Goal: Information Seeking & Learning: Check status

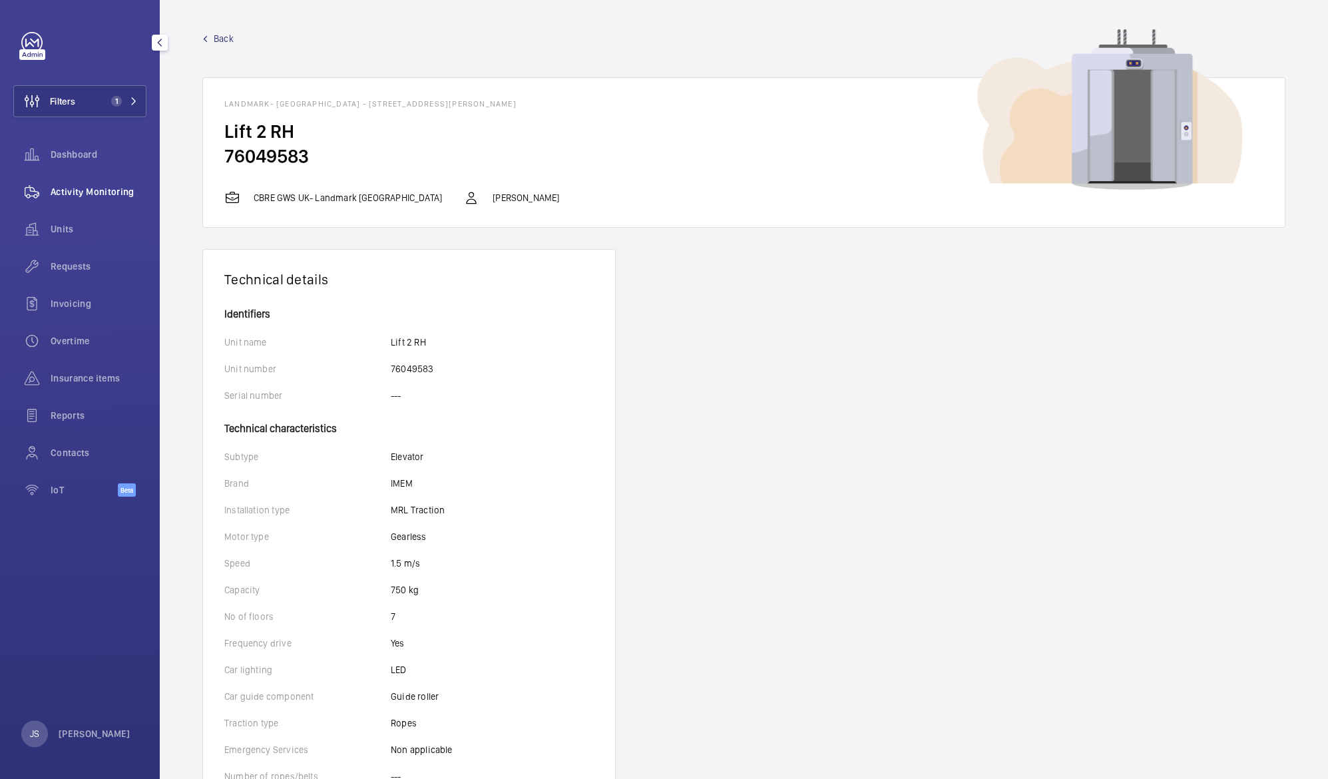
scroll to position [64, 0]
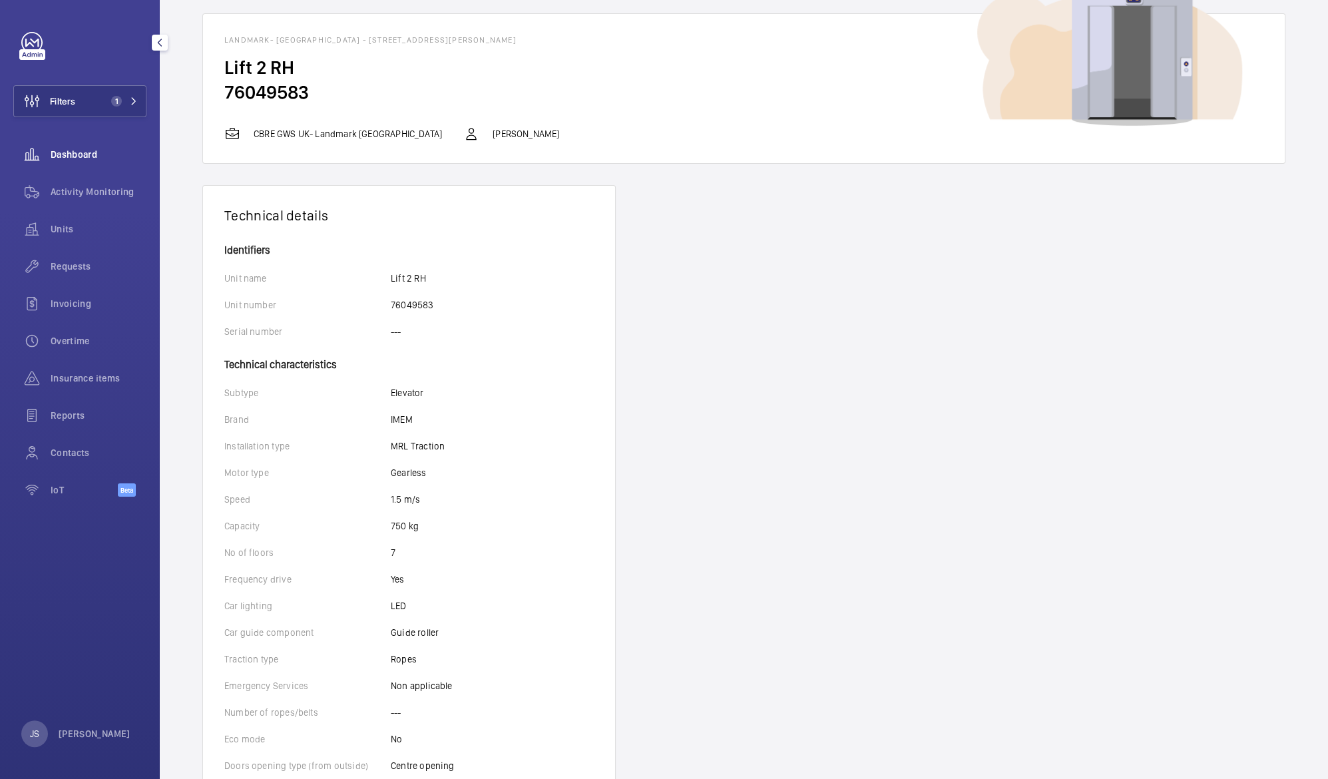
click at [55, 159] on span "Dashboard" at bounding box center [99, 154] width 96 height 13
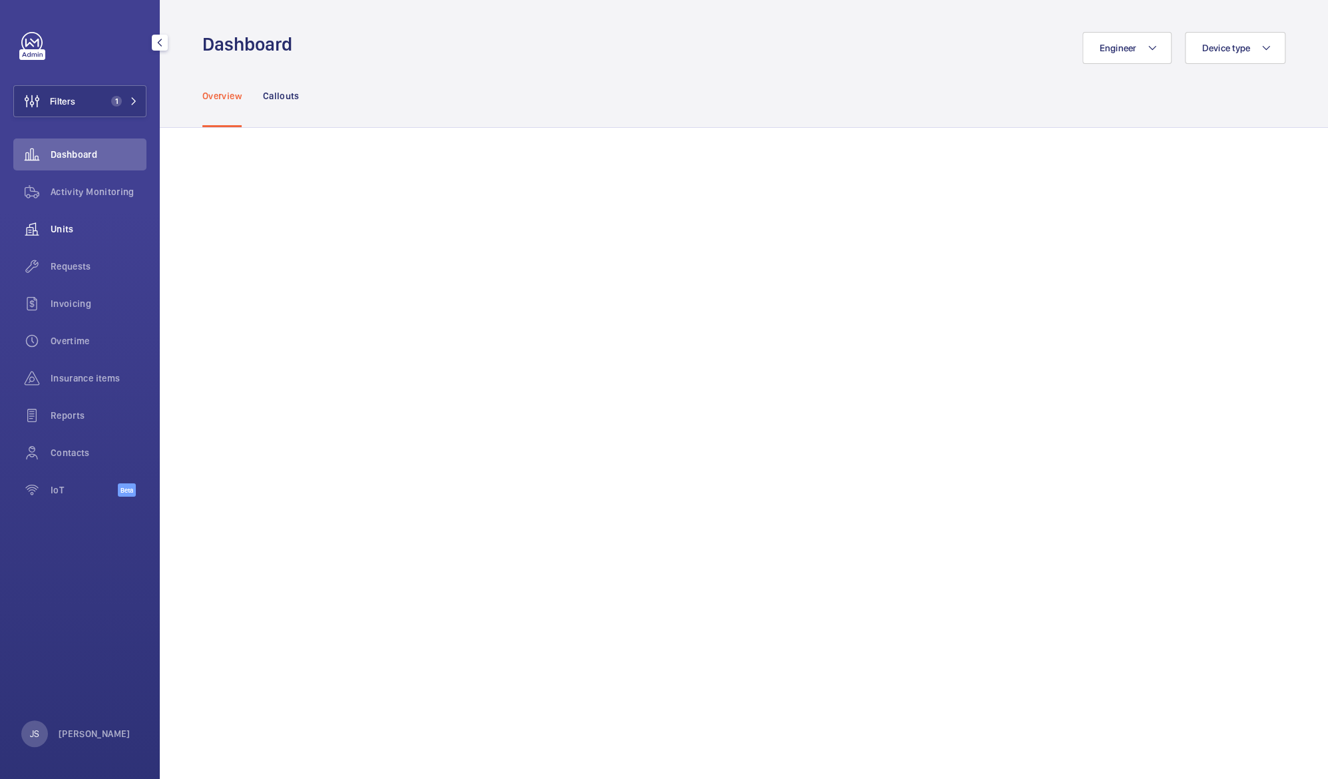
click at [68, 229] on span "Units" at bounding box center [99, 228] width 96 height 13
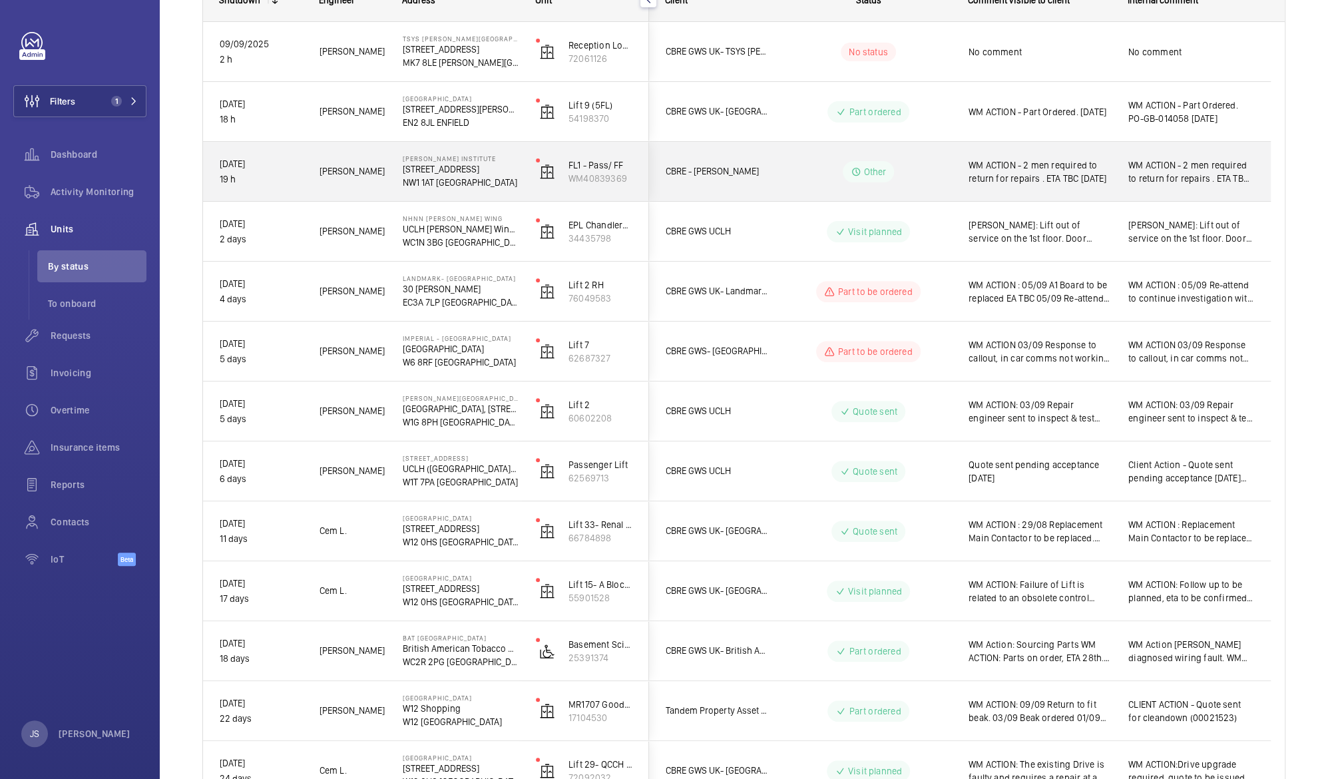
scroll to position [224, 0]
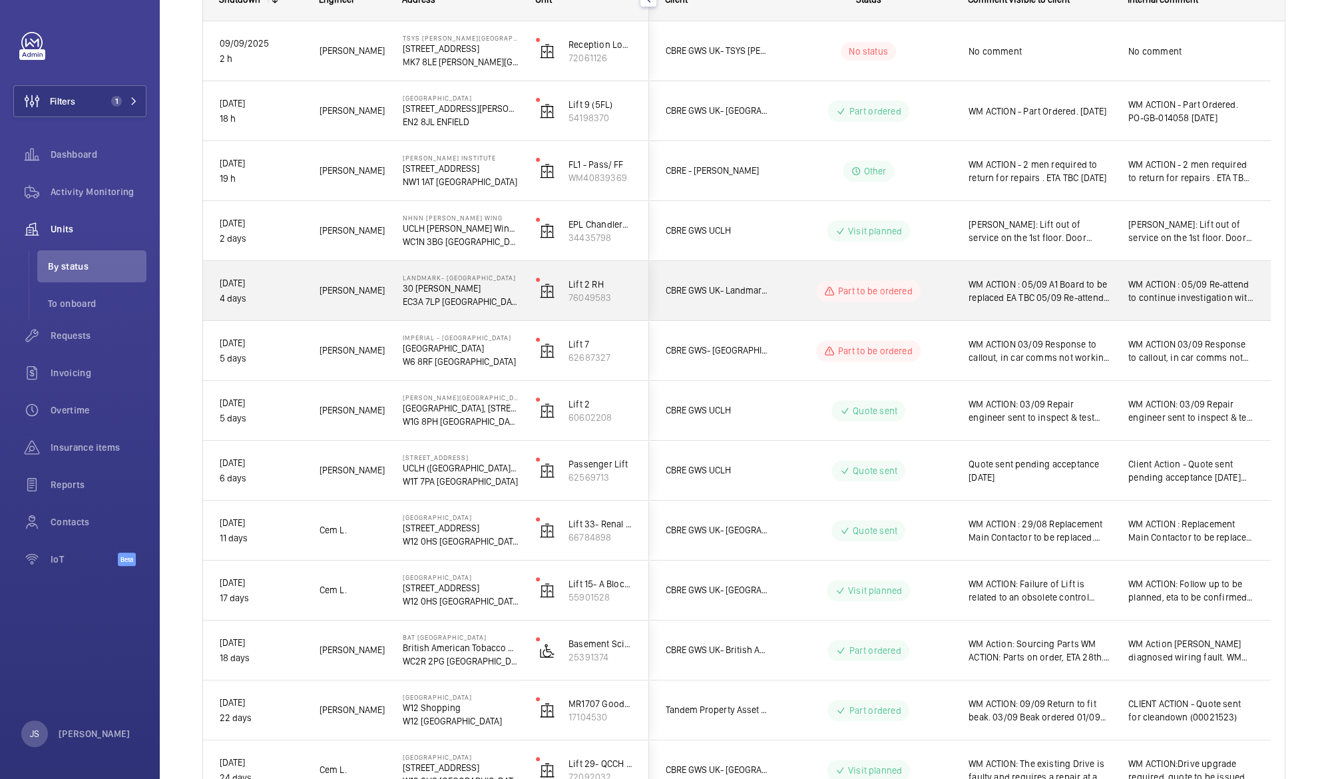
click at [1025, 293] on span "WM ACTION : 05/09 A1 Board to be replaced EA TBC 05/09 Re-attend to continue in…" at bounding box center [1040, 291] width 142 height 27
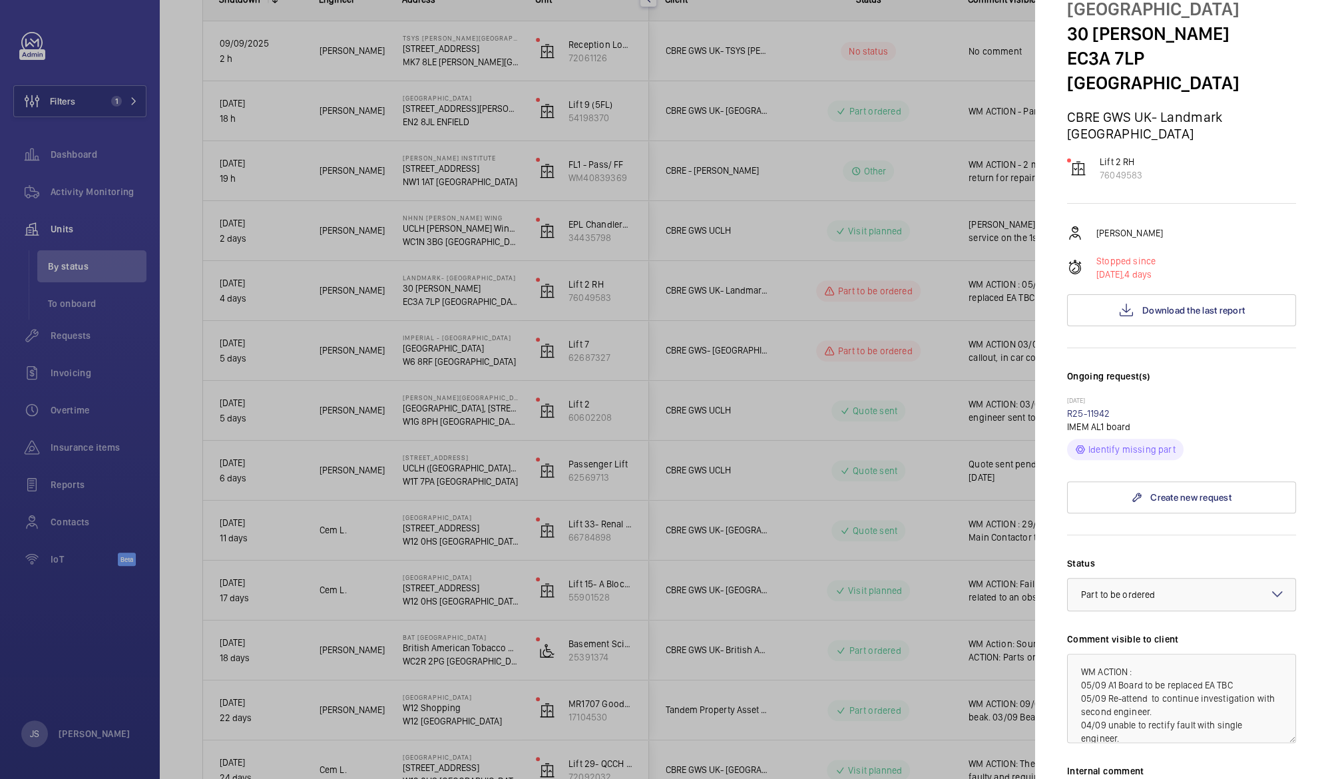
scroll to position [0, 0]
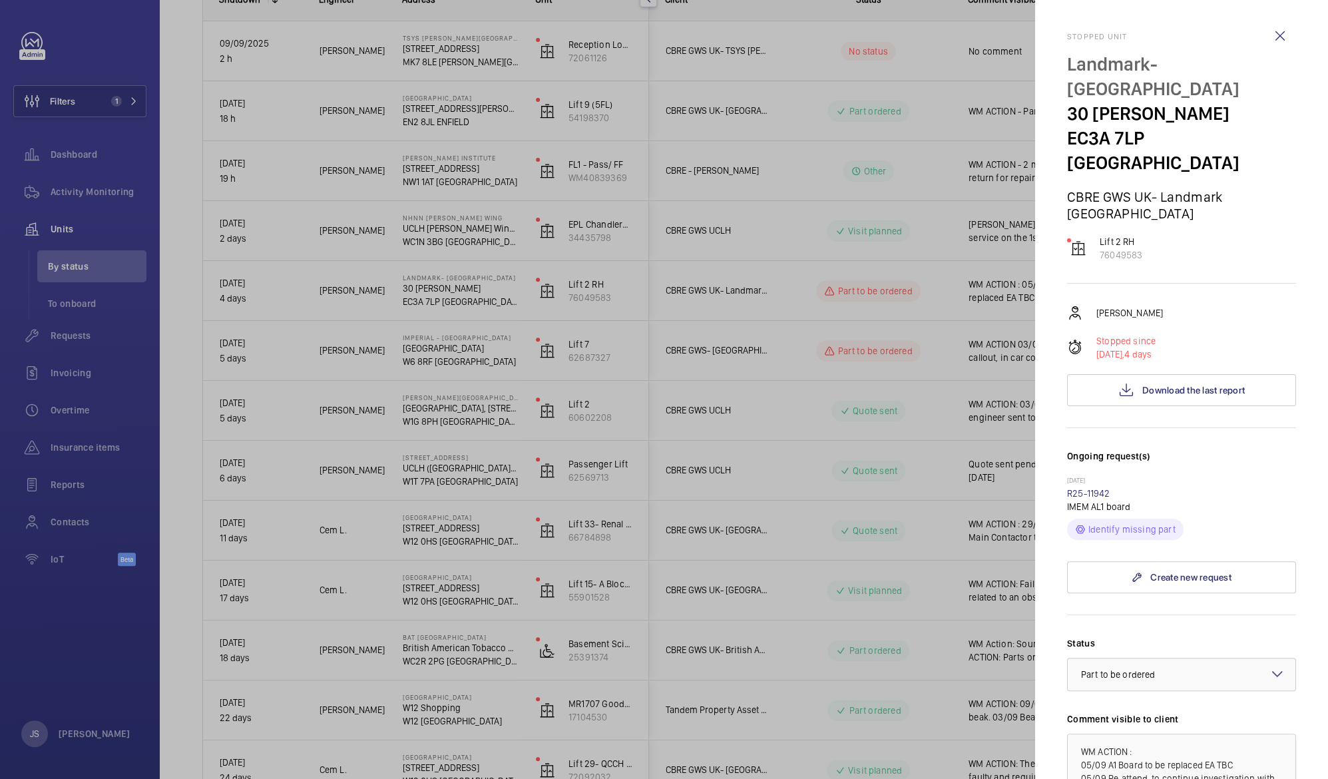
click at [860, 212] on div at bounding box center [664, 389] width 1328 height 779
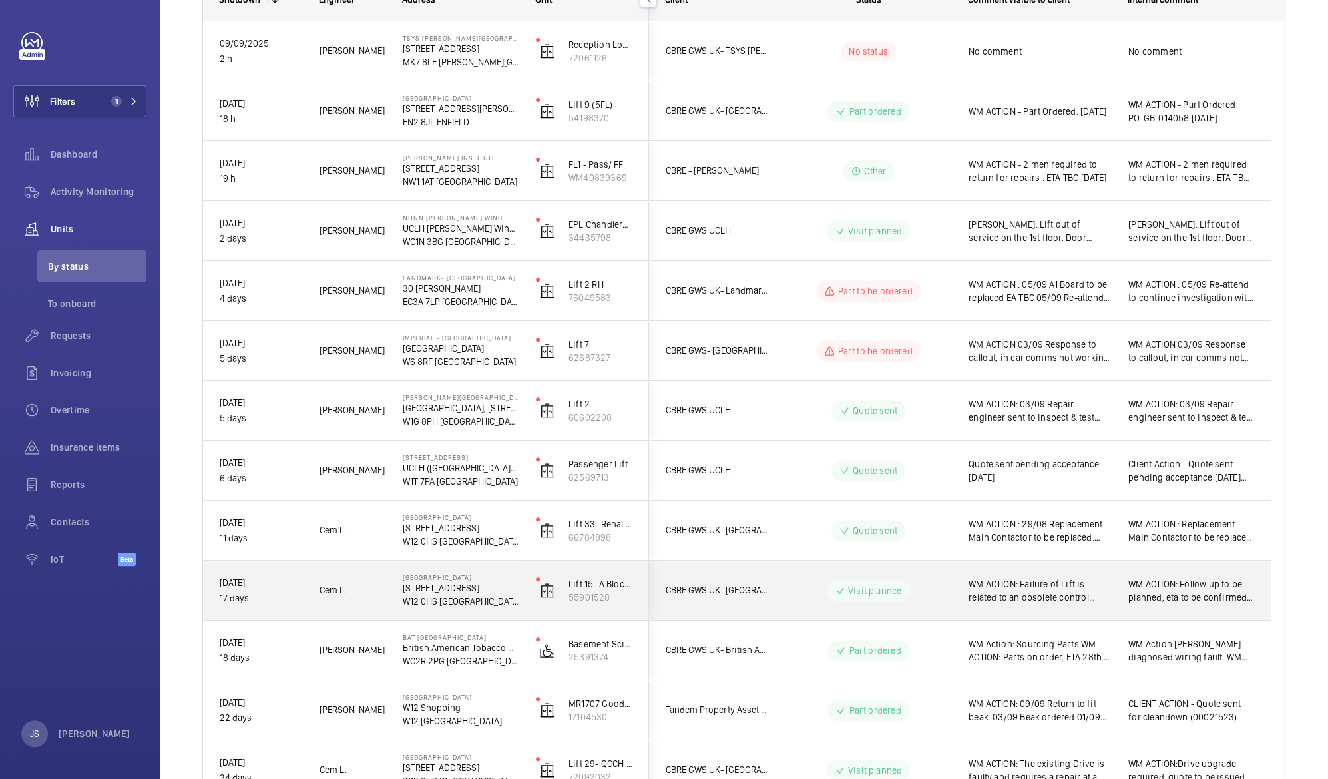
drag, startPoint x: 1017, startPoint y: 559, endPoint x: 710, endPoint y: 346, distance: 374.0
click at [710, 346] on div "CBRE GWS UK- [GEOGRAPHIC_DATA] Part ordered WM ACTION - Part Ordered. [DATE] WM…" at bounding box center [960, 620] width 622 height 1198
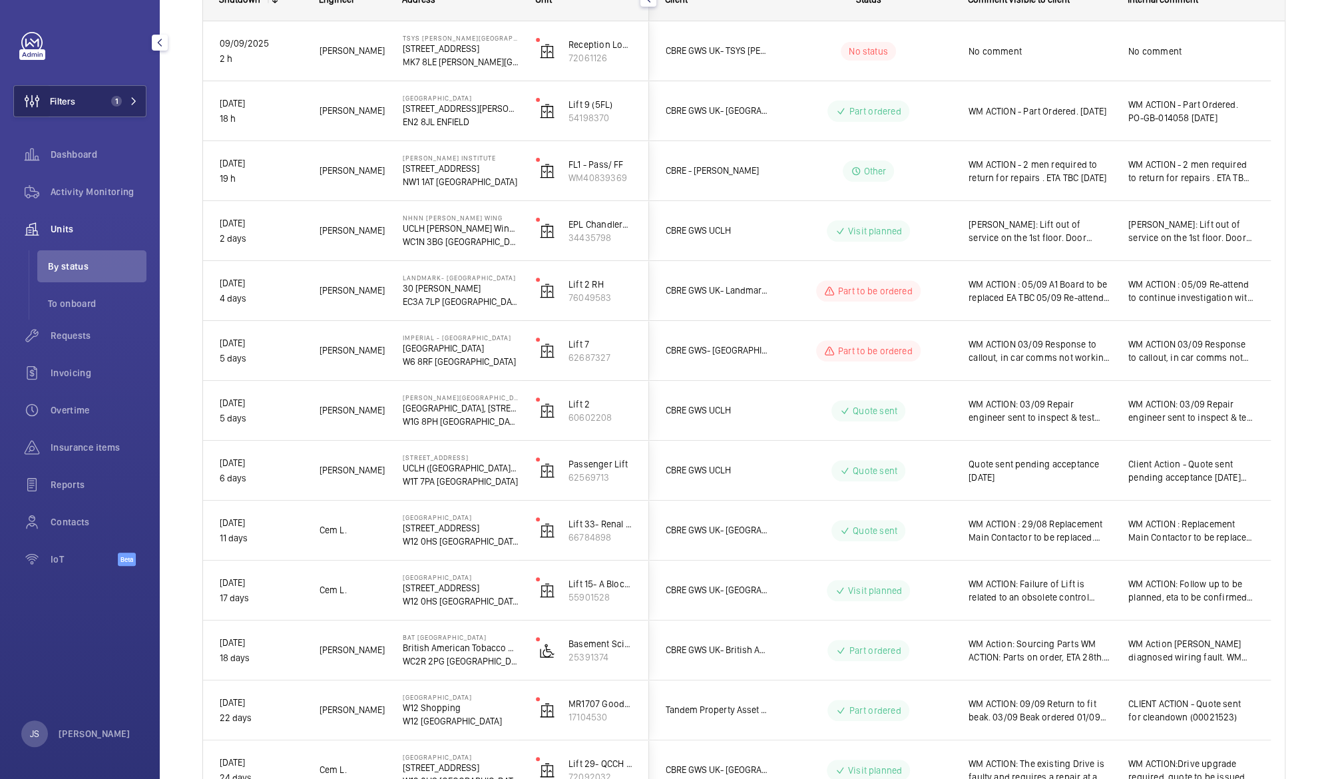
click at [50, 109] on span "Filters" at bounding box center [44, 101] width 61 height 32
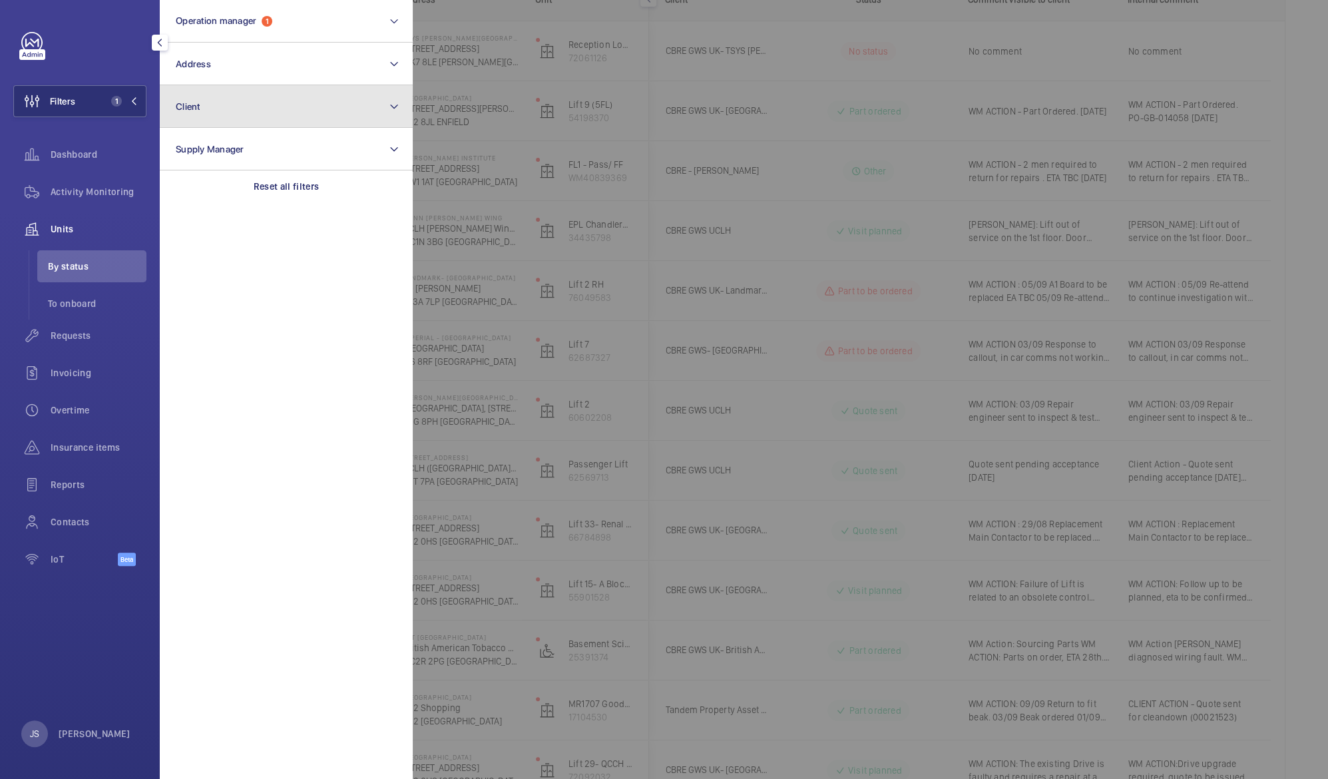
click at [172, 107] on button "Client" at bounding box center [286, 106] width 253 height 43
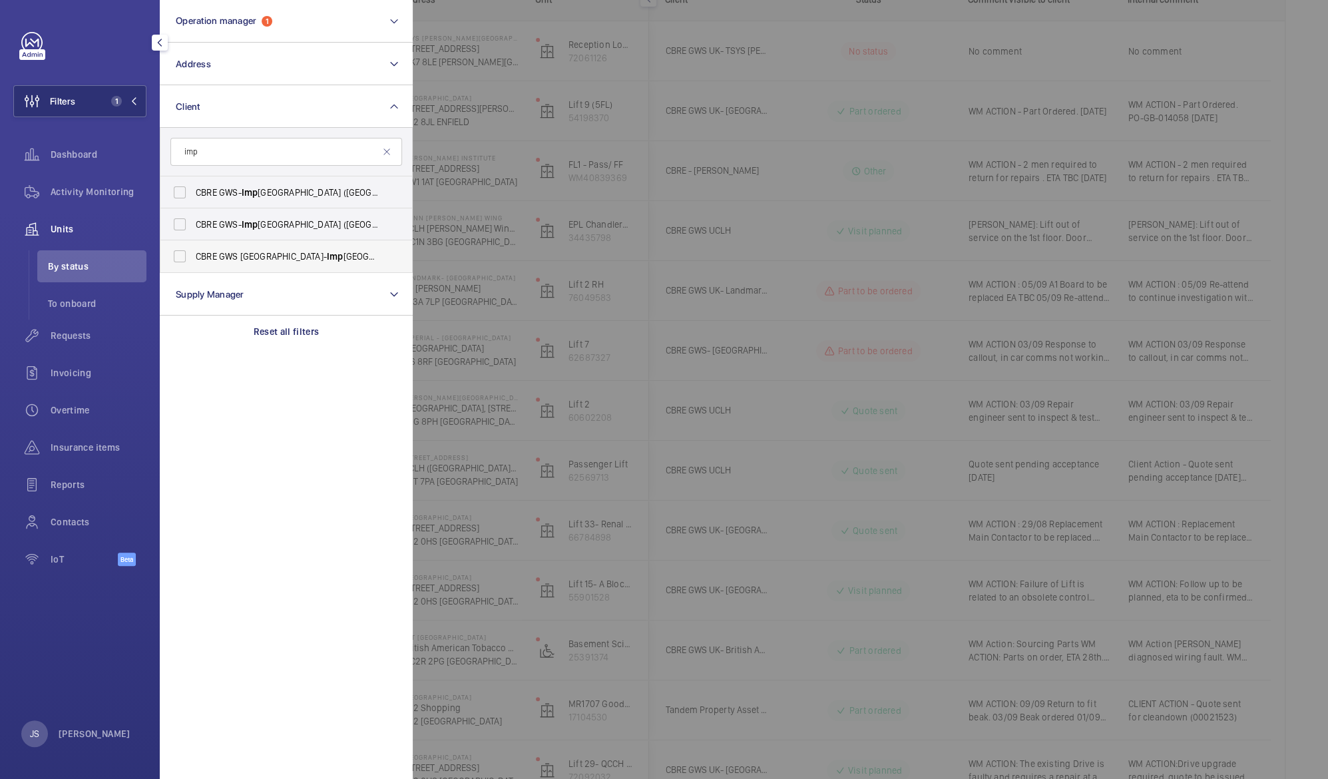
type input "imp"
click at [182, 254] on label "CBRE GWS UK- [GEOGRAPHIC_DATA] ([GEOGRAPHIC_DATA])" at bounding box center [276, 256] width 232 height 32
click at [182, 254] on input "CBRE GWS UK- [GEOGRAPHIC_DATA] ([GEOGRAPHIC_DATA])" at bounding box center [179, 256] width 27 height 27
checkbox input "true"
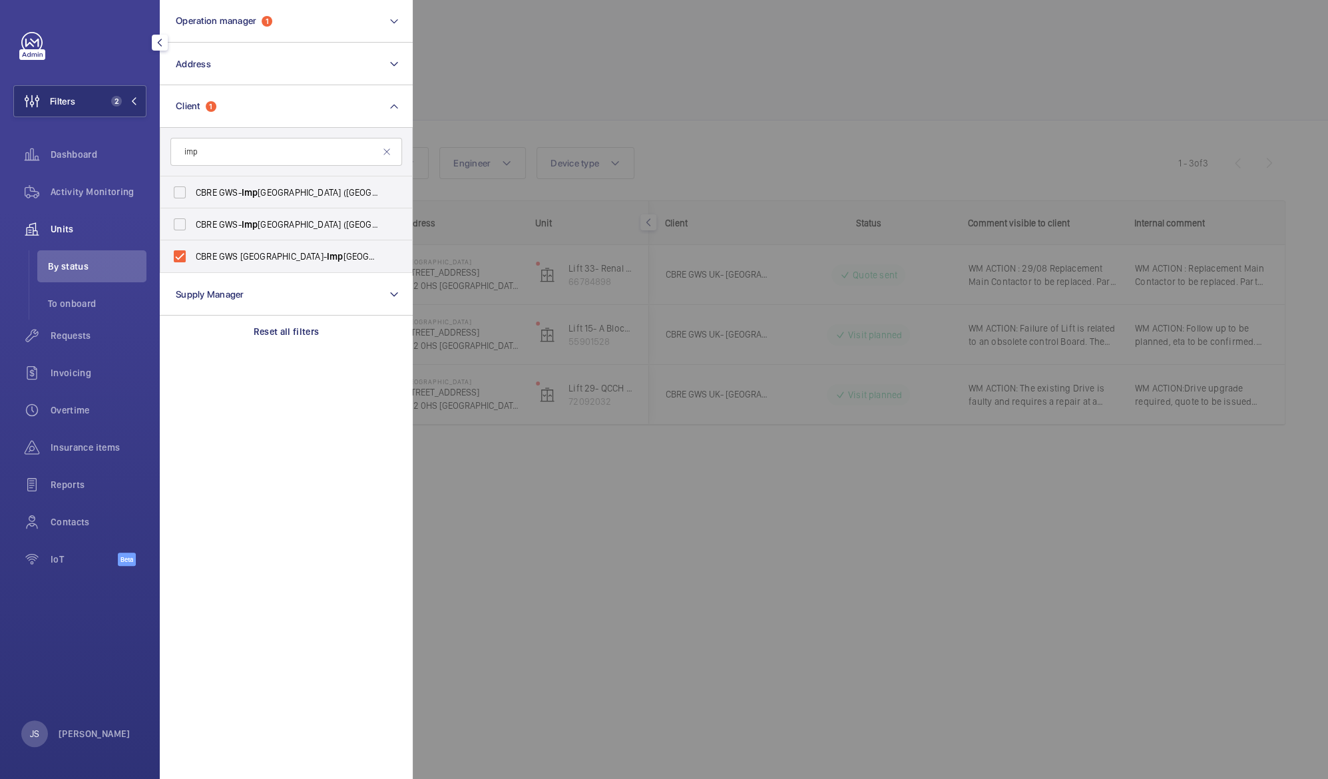
click at [569, 77] on div at bounding box center [1077, 389] width 1328 height 779
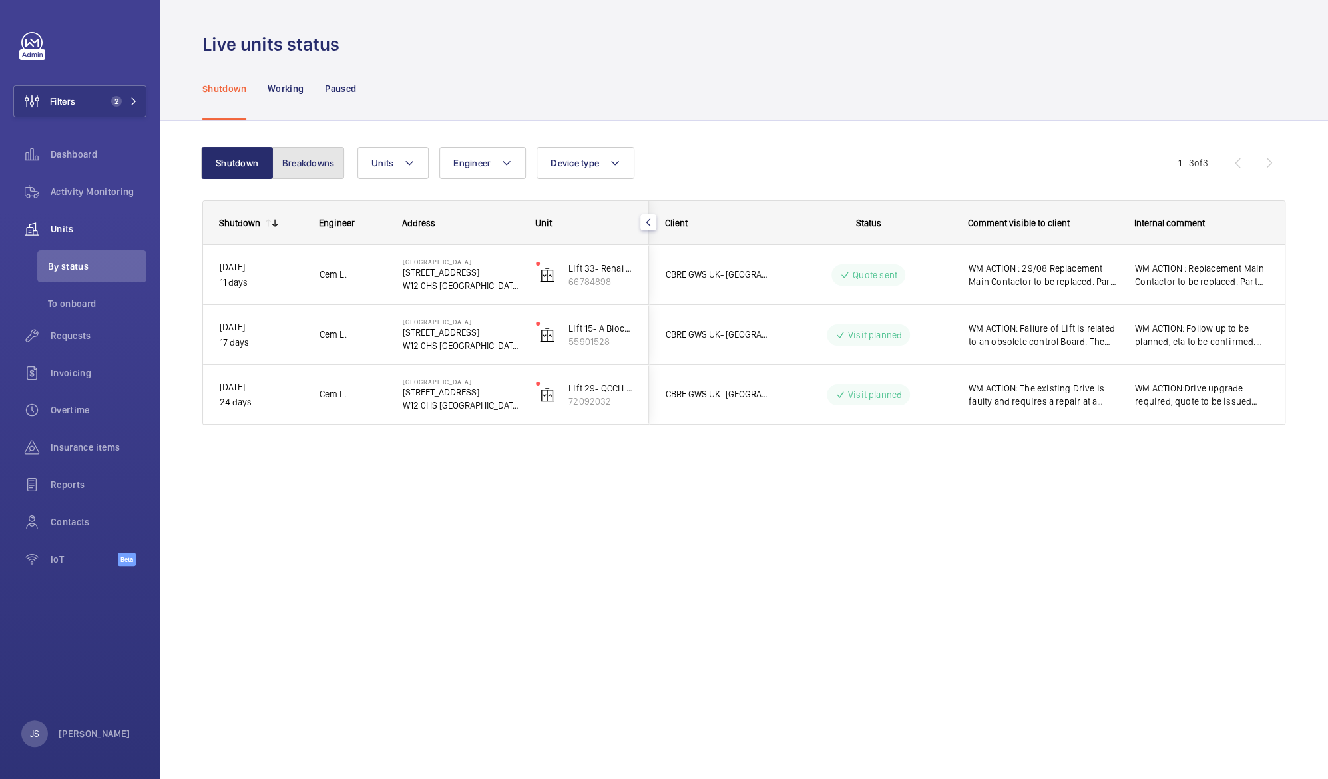
click at [307, 168] on button "Breakdowns" at bounding box center [308, 163] width 72 height 32
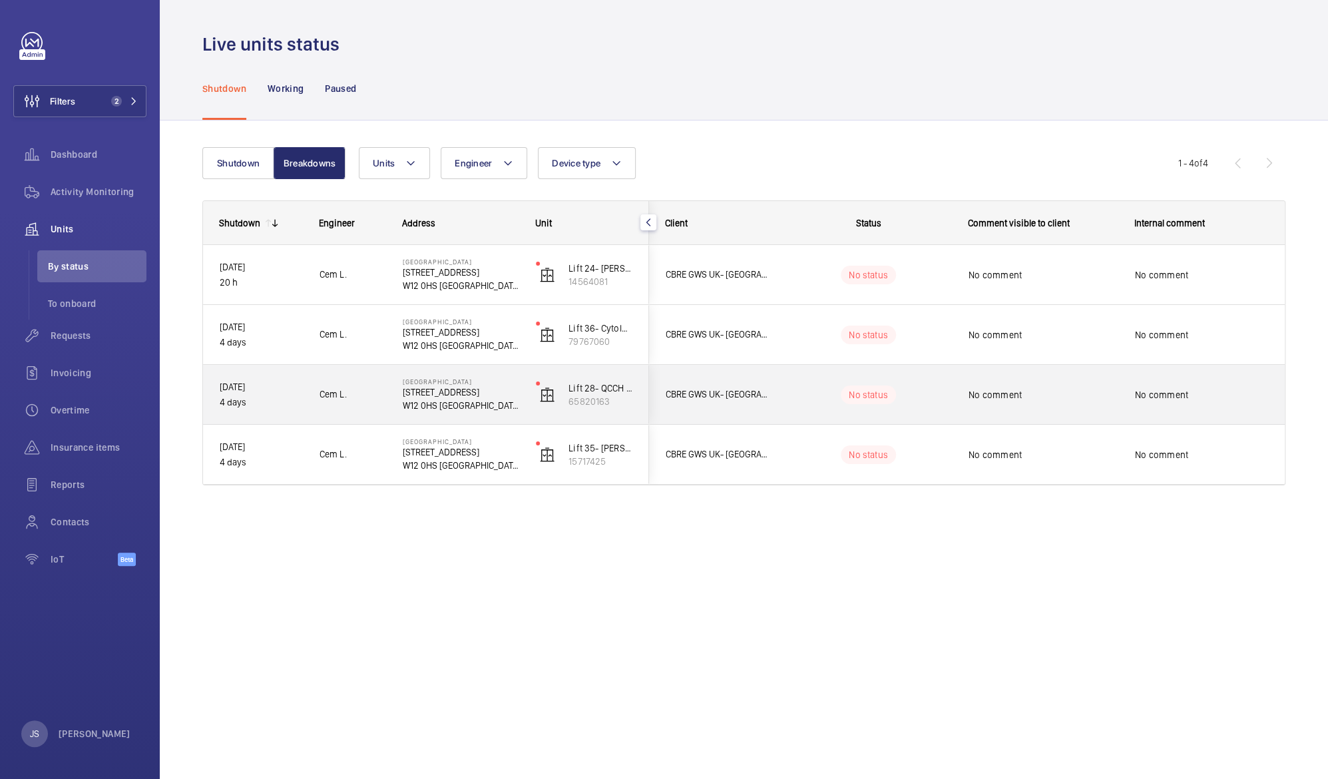
click at [1169, 389] on span "No comment" at bounding box center [1201, 394] width 133 height 13
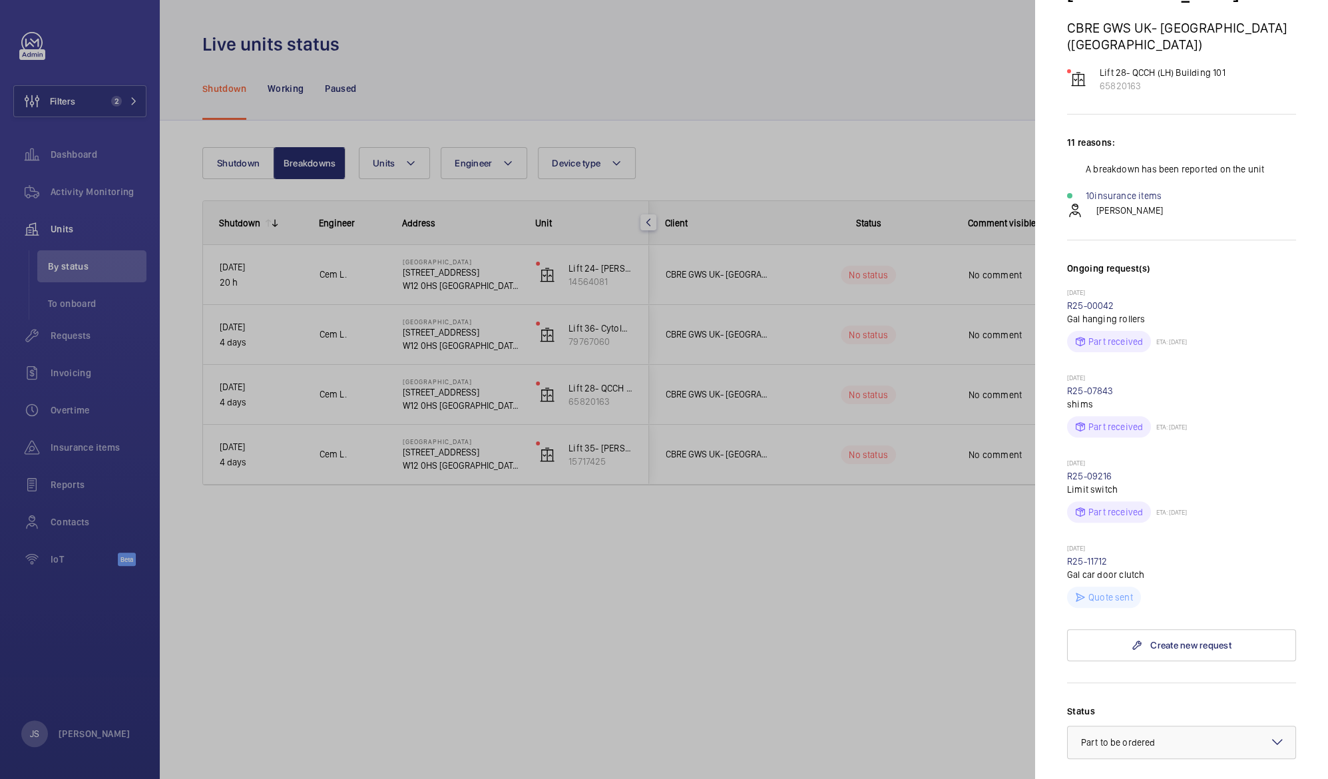
scroll to position [165, 0]
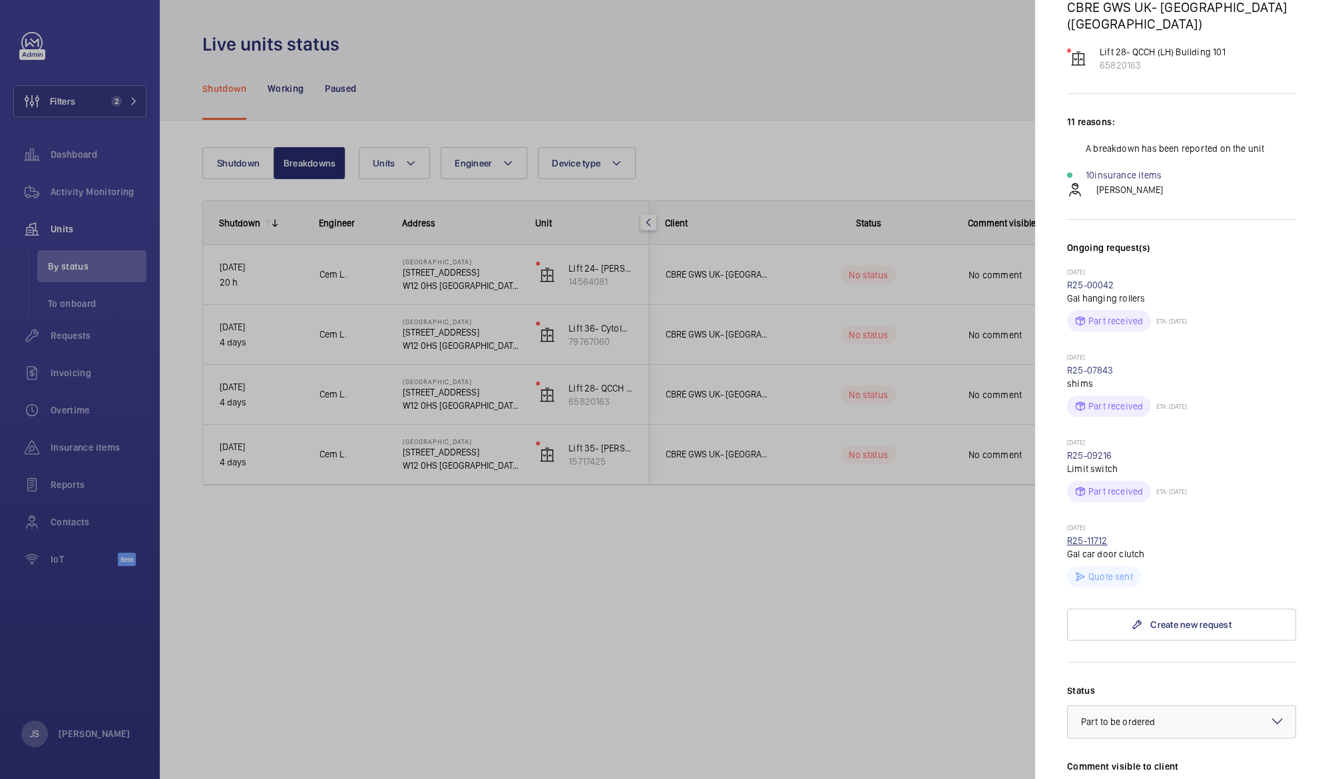
click at [1098, 535] on link "R25-11712" at bounding box center [1087, 540] width 41 height 11
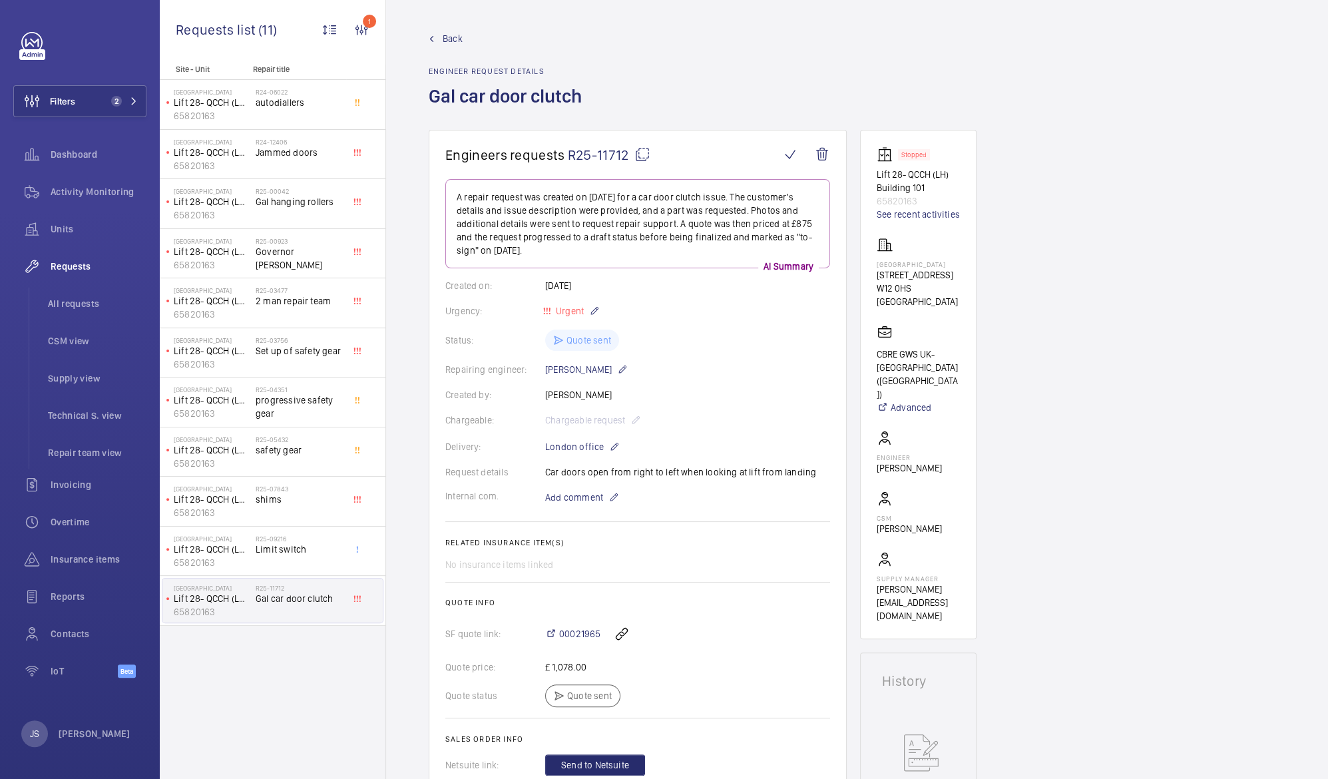
click at [576, 155] on span "R25-11712" at bounding box center [609, 154] width 83 height 17
click at [597, 152] on span "R25-11712" at bounding box center [609, 154] width 83 height 17
click at [643, 154] on mat-icon at bounding box center [642, 154] width 16 height 16
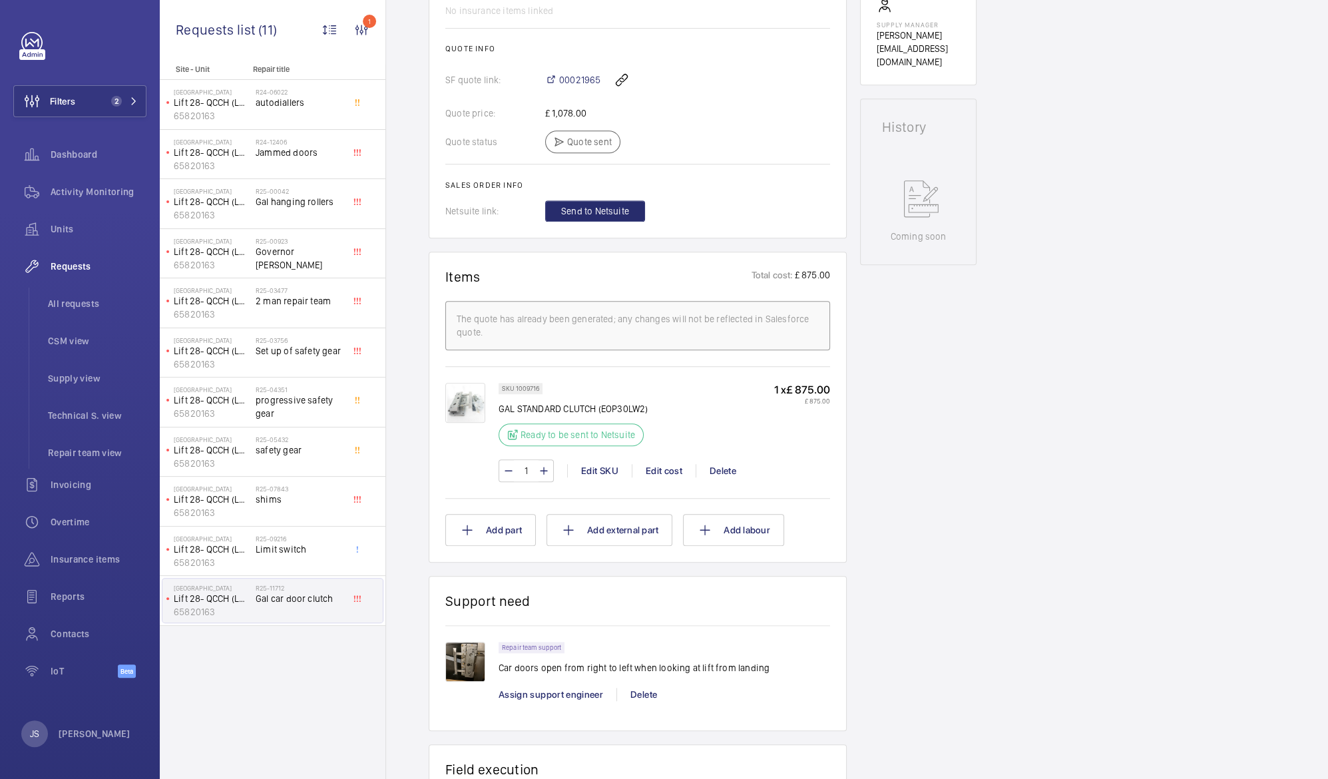
scroll to position [597, 0]
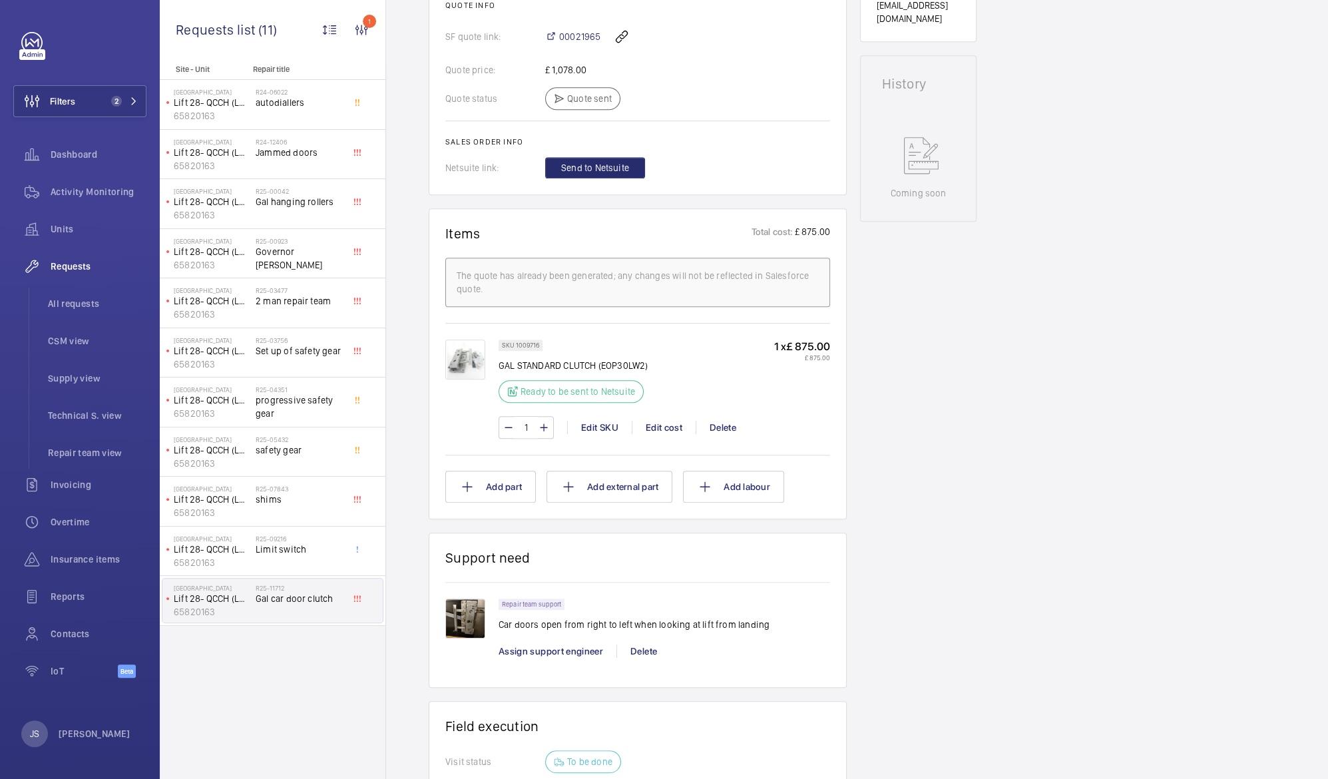
click at [460, 620] on img at bounding box center [465, 619] width 40 height 40
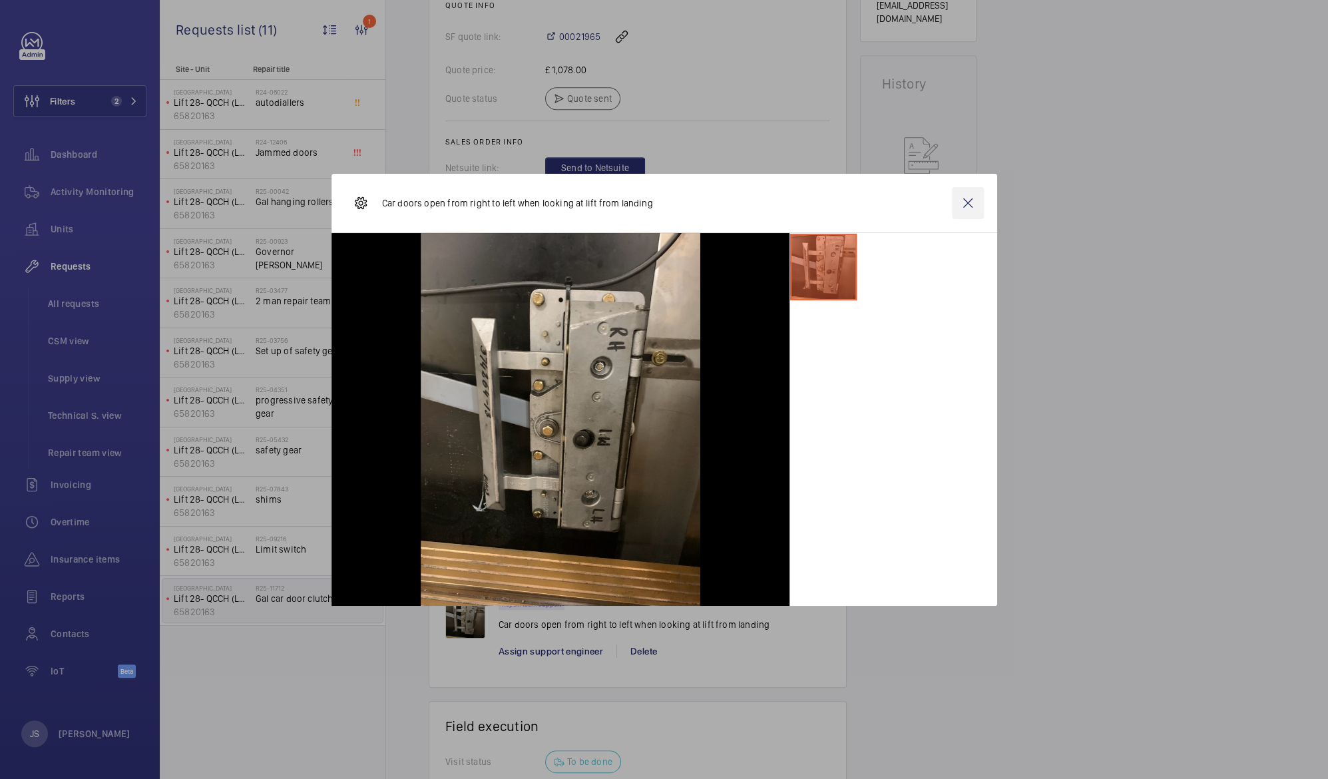
click at [967, 207] on wm-front-icon-button at bounding box center [968, 203] width 32 height 32
